Goal: Task Accomplishment & Management: Use online tool/utility

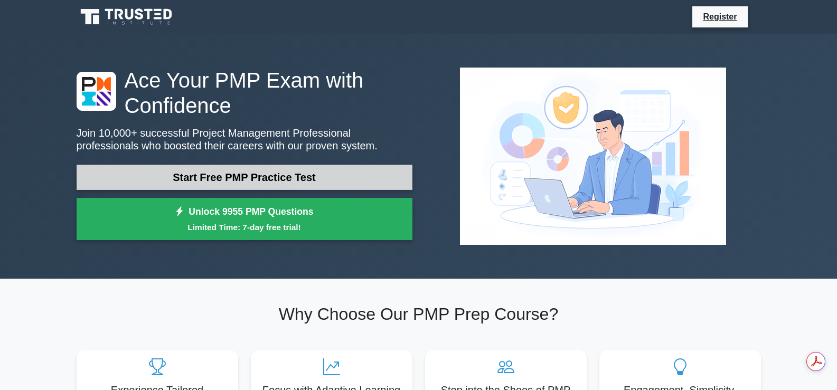
click at [287, 180] on link "Start Free PMP Practice Test" at bounding box center [245, 177] width 336 height 25
